Goal: Check status: Check status

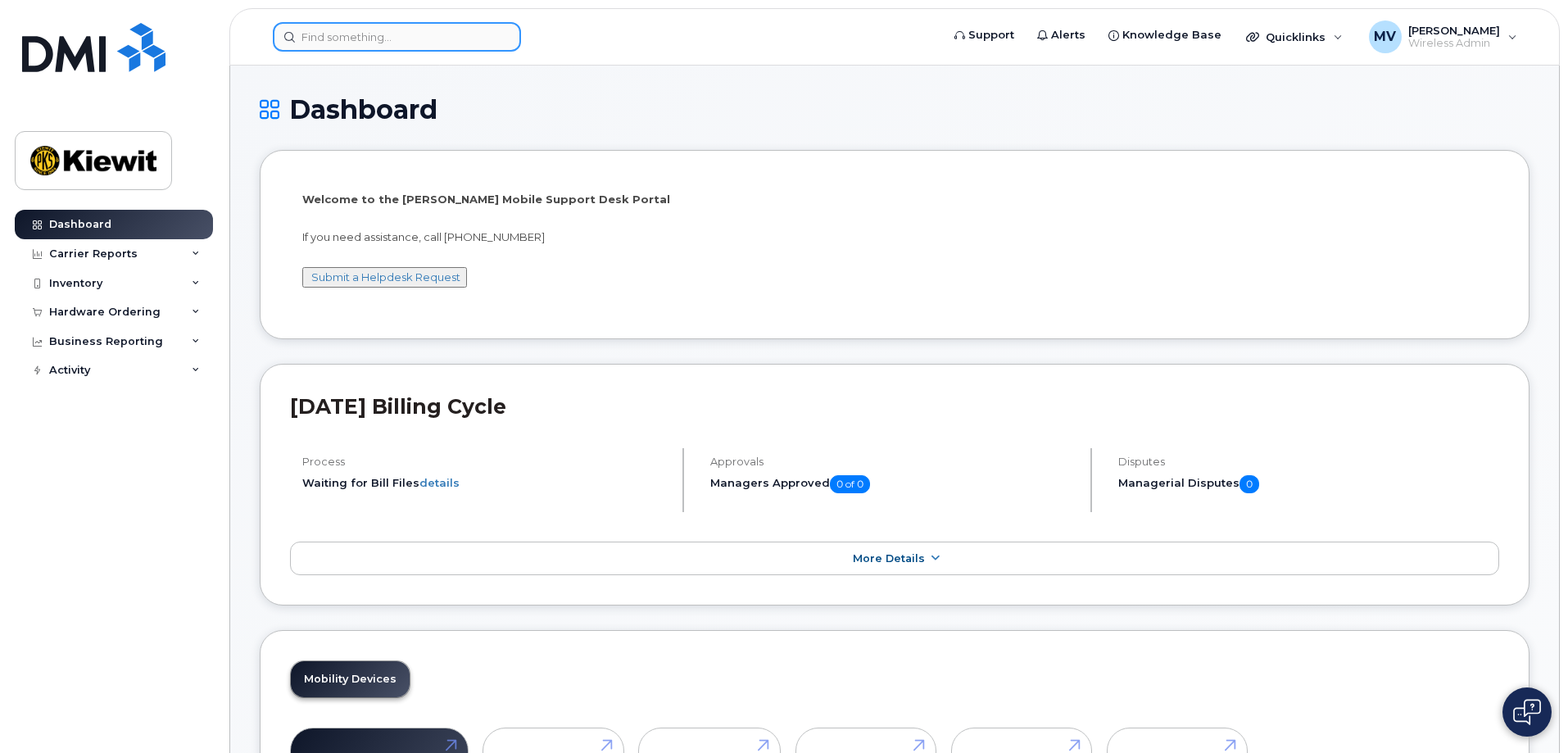
click at [356, 40] on input at bounding box center [397, 36] width 249 height 29
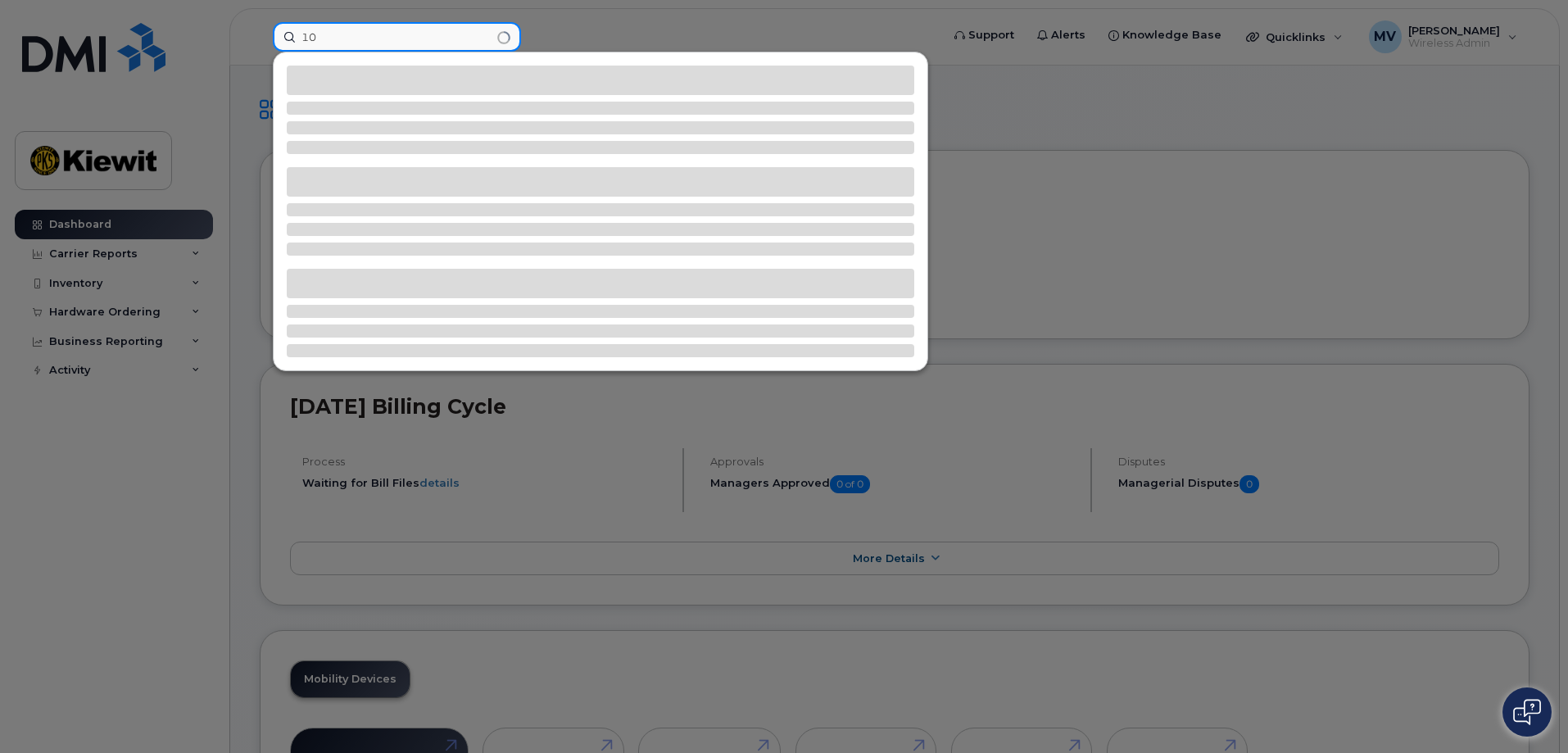
type input "1"
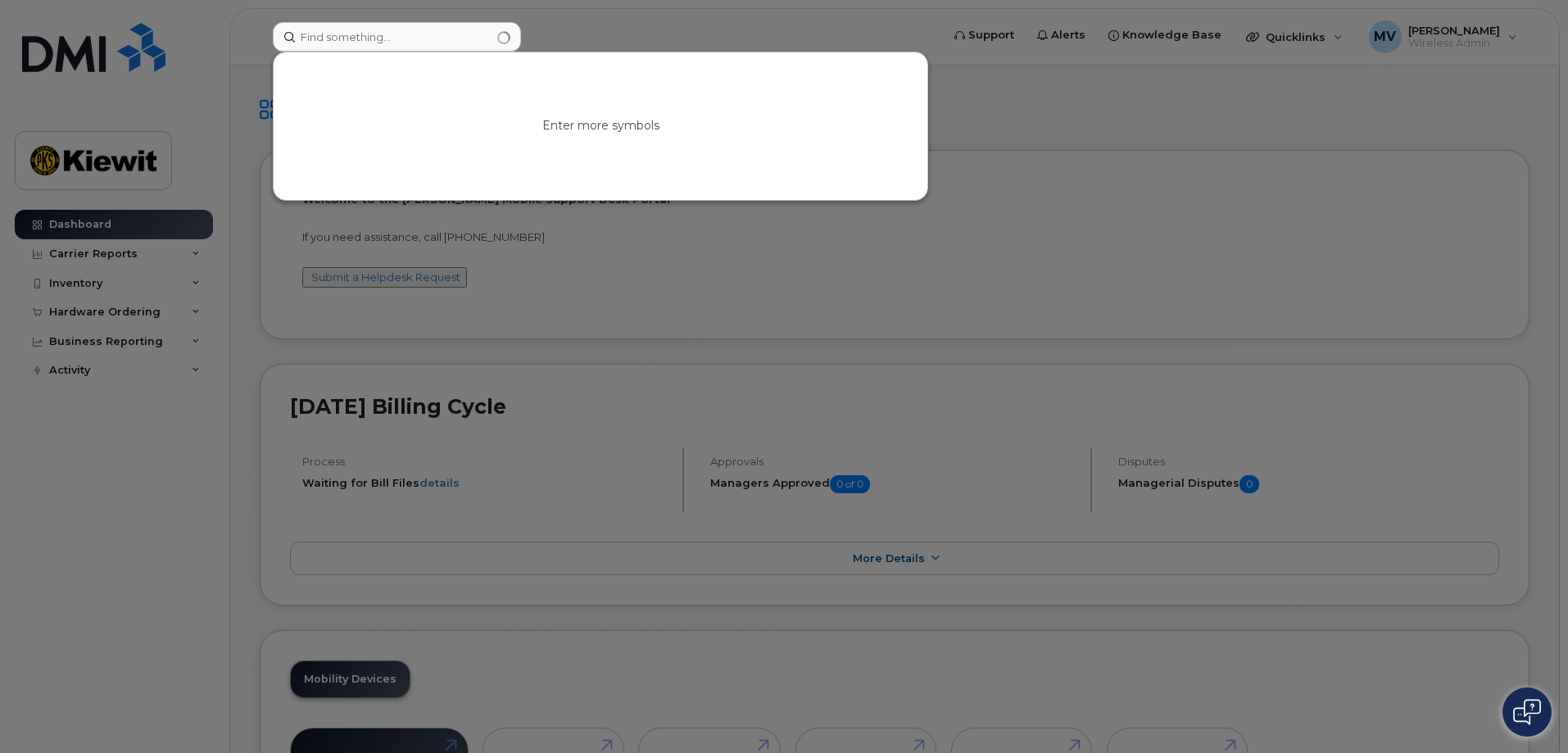
click at [157, 513] on div at bounding box center [784, 376] width 1568 height 753
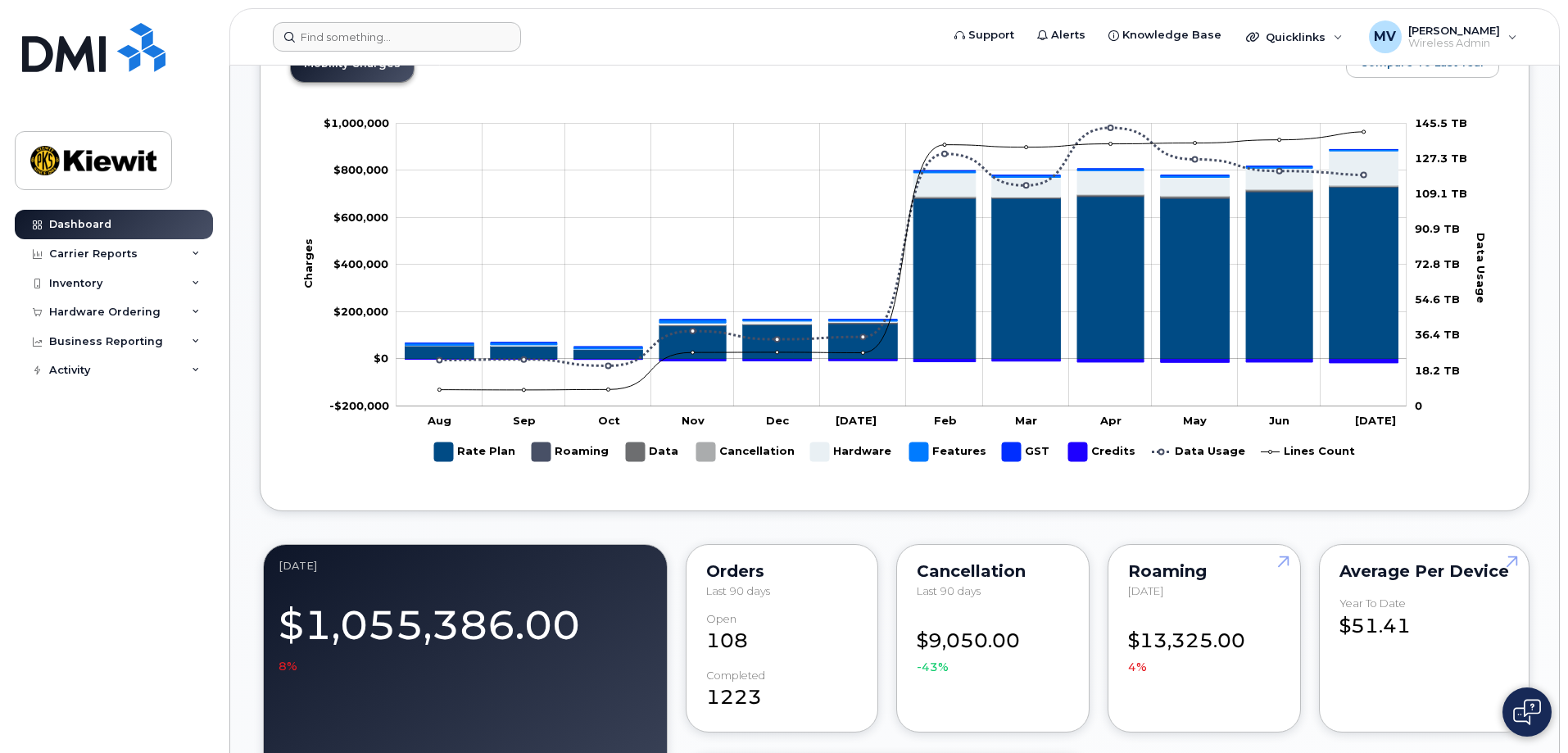
scroll to position [875, 0]
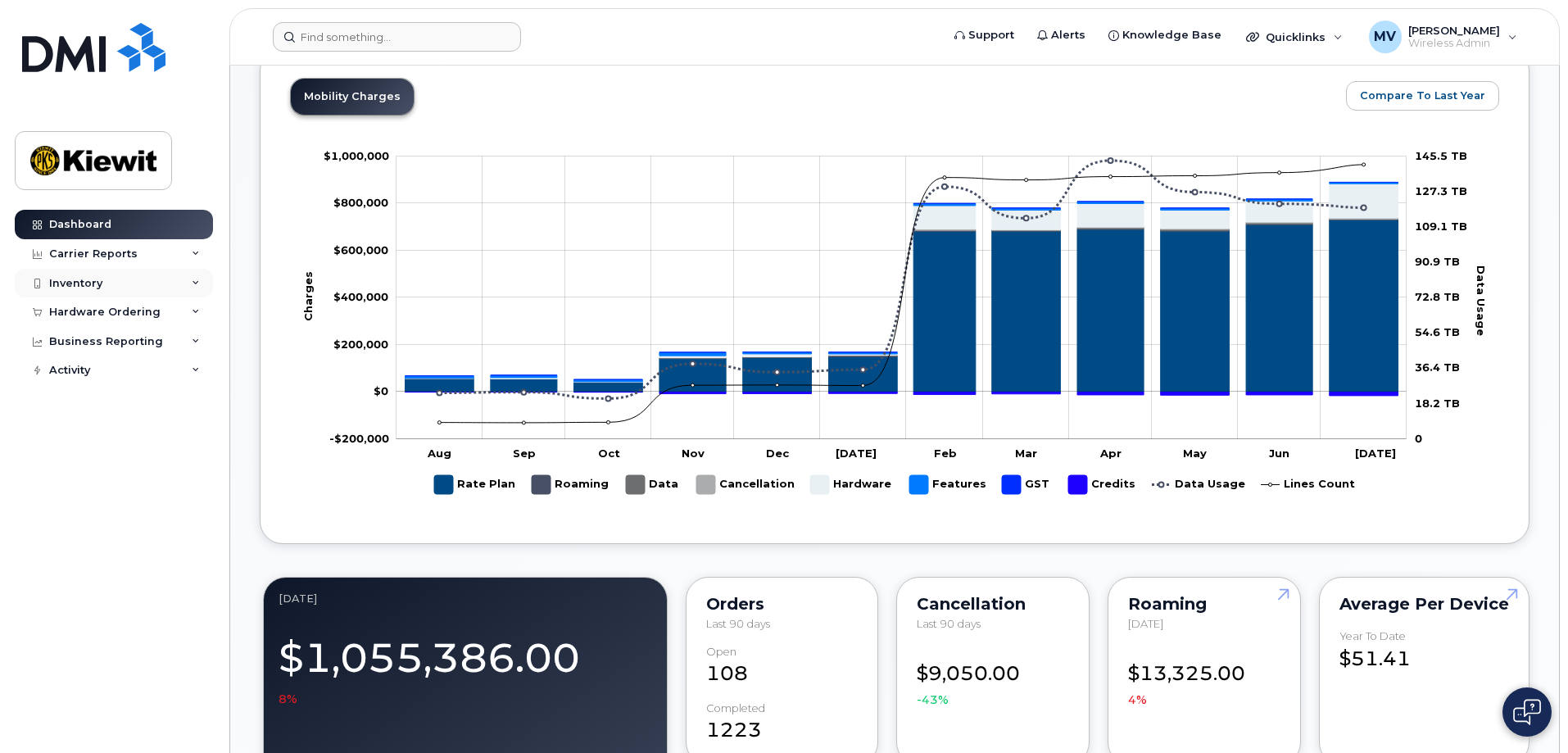
click at [75, 287] on div "Inventory" at bounding box center [76, 284] width 53 height 13
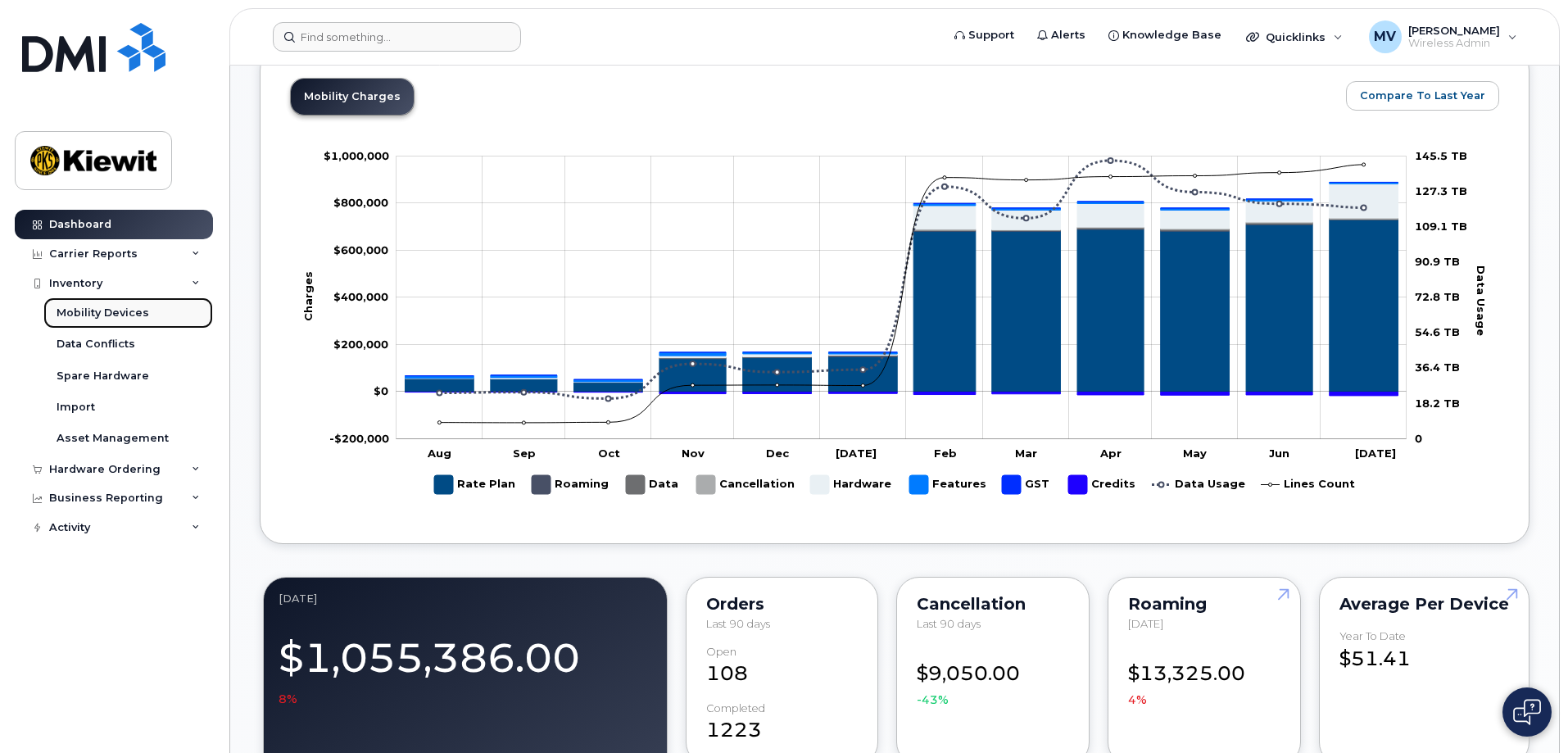
click at [105, 314] on div "Mobility Devices" at bounding box center [103, 313] width 93 height 15
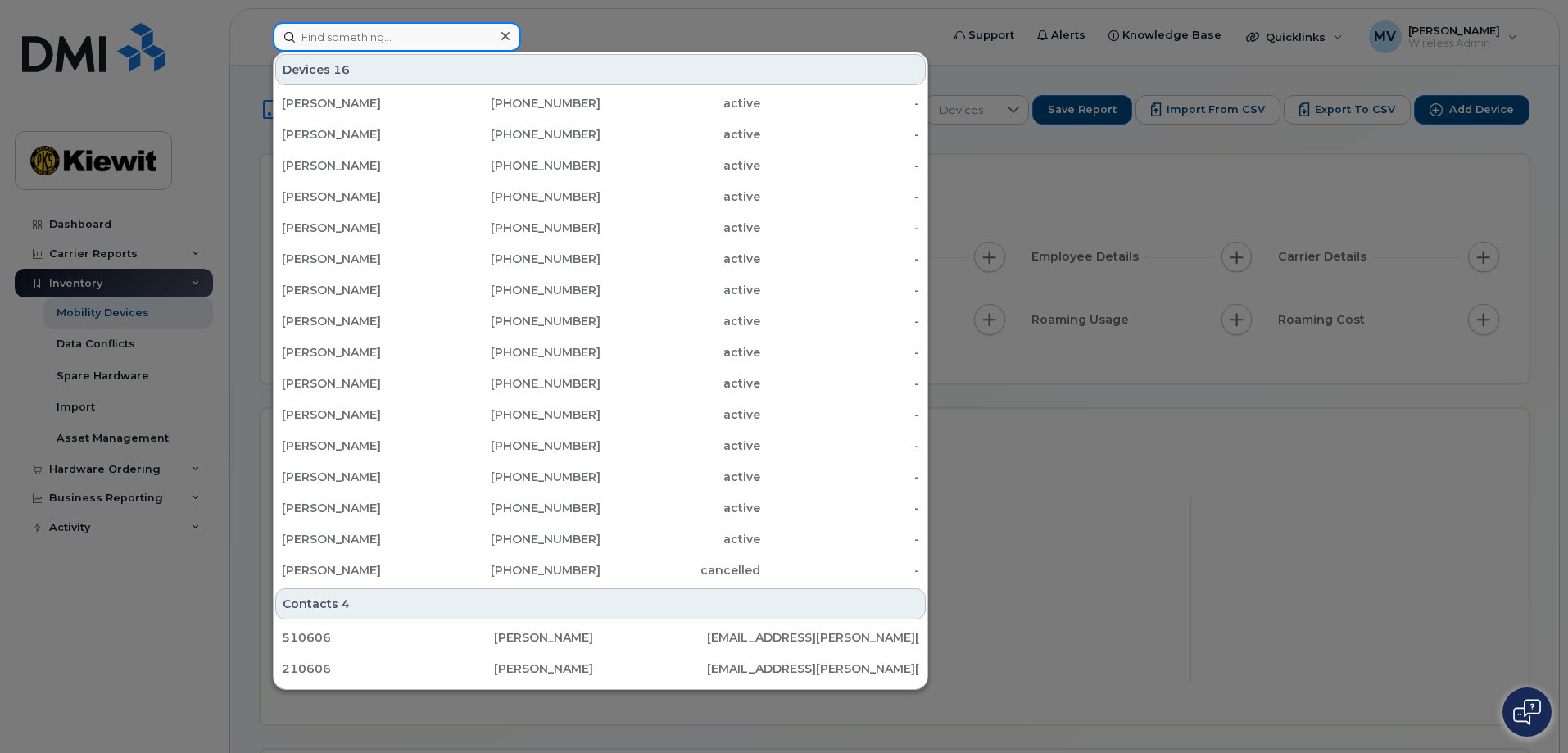
click at [338, 32] on input at bounding box center [397, 36] width 249 height 29
type input "106066"
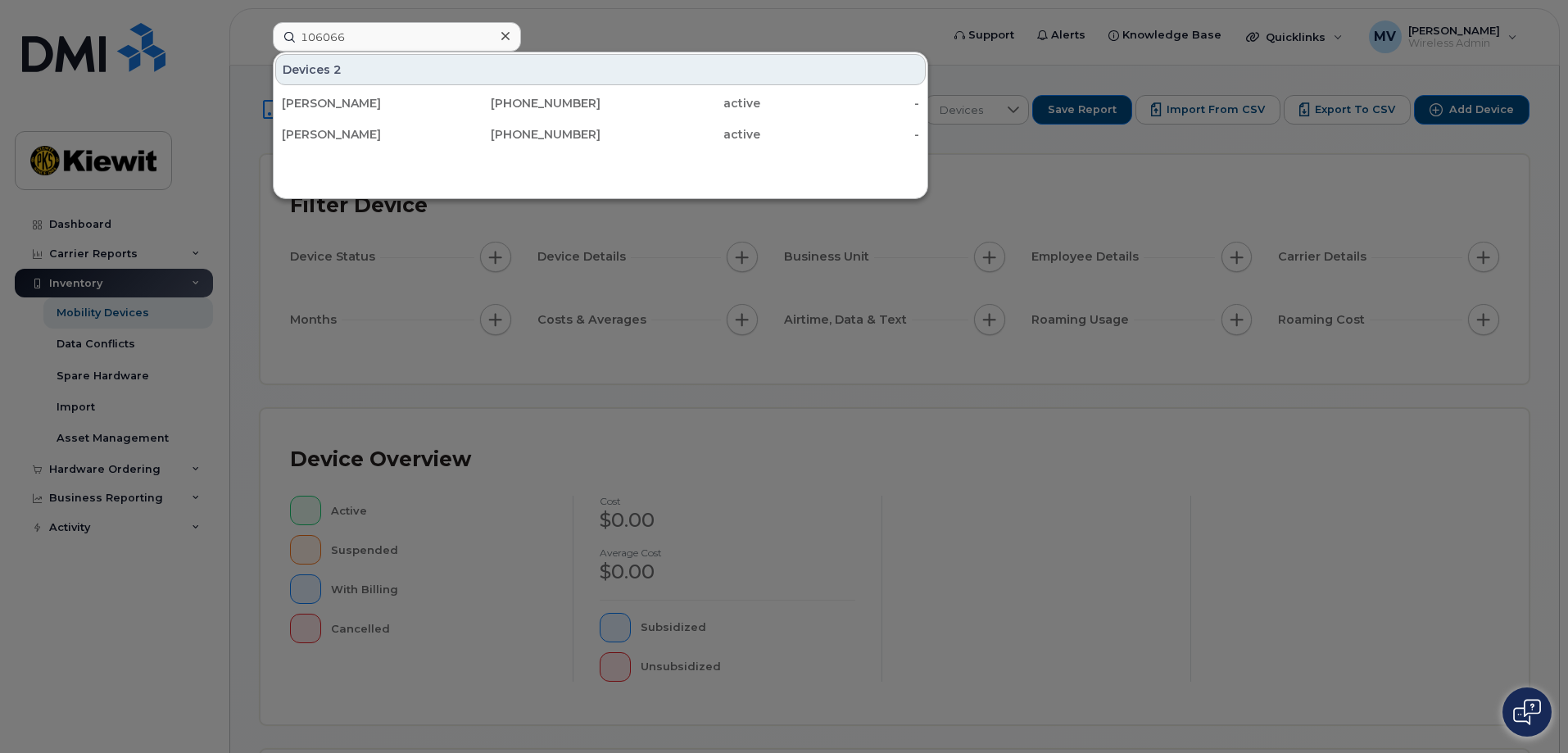
click at [719, 39] on div at bounding box center [784, 376] width 1568 height 753
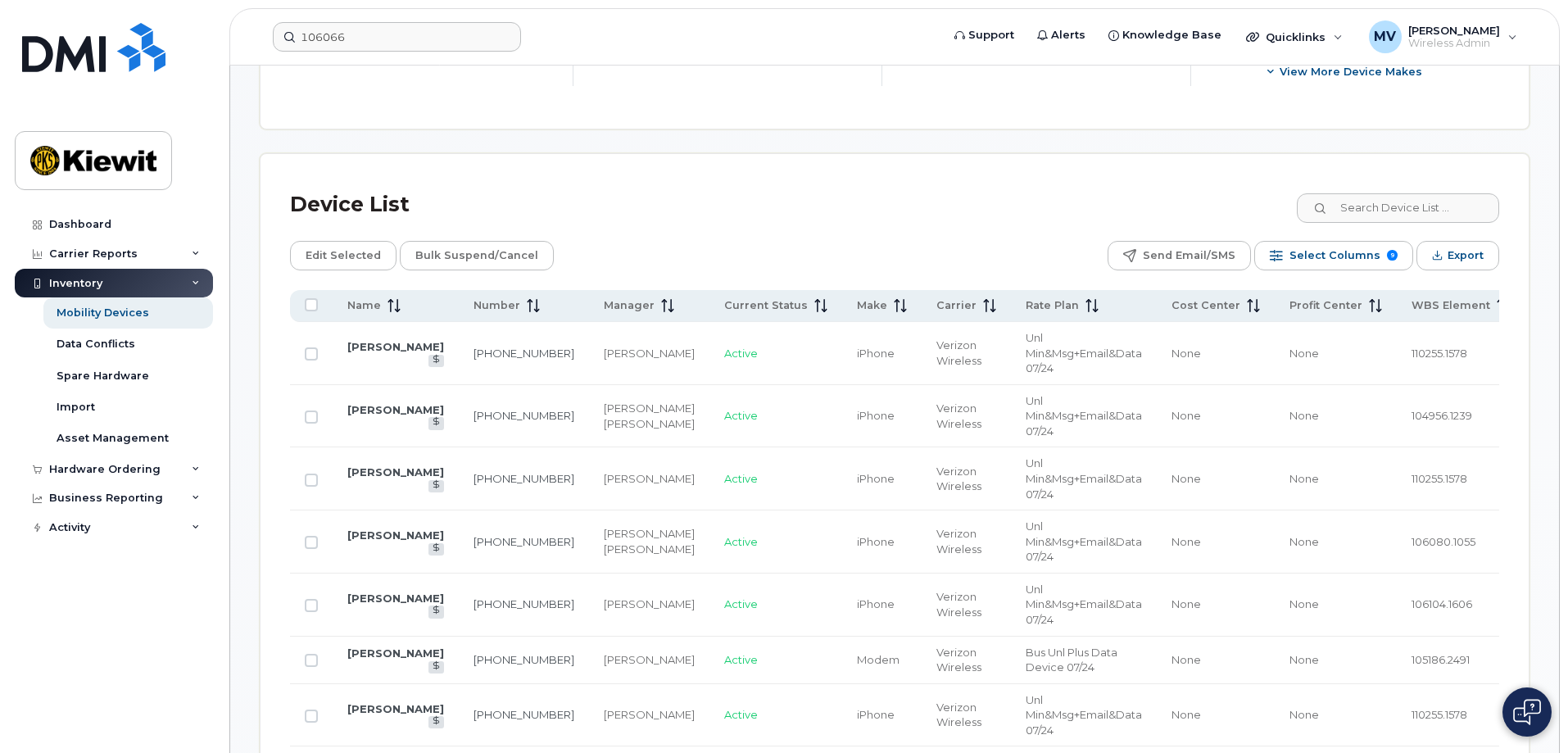
scroll to position [738, 0]
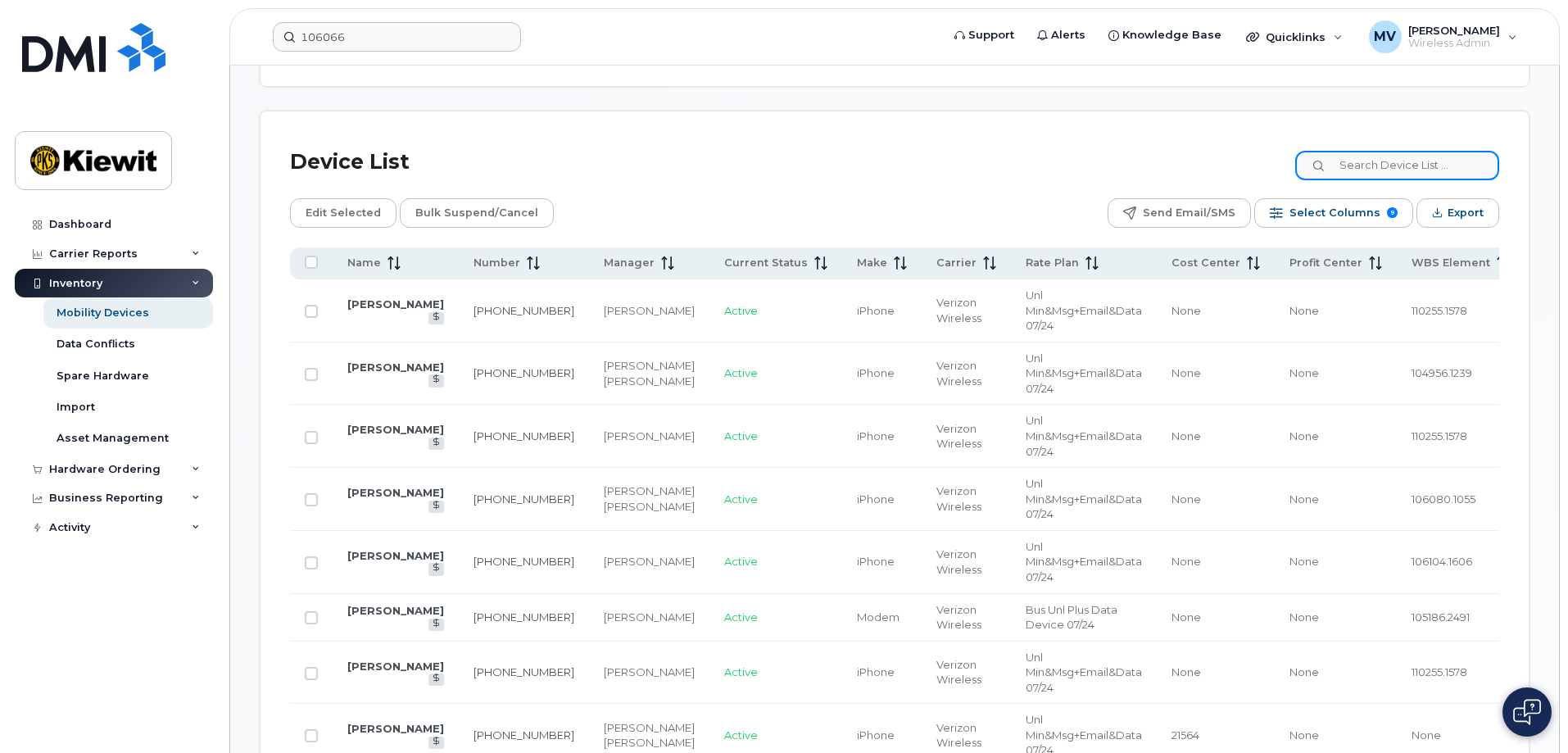
click at [1355, 151] on input at bounding box center [1396, 165] width 204 height 29
type input "106066"
